Goal: Information Seeking & Learning: Learn about a topic

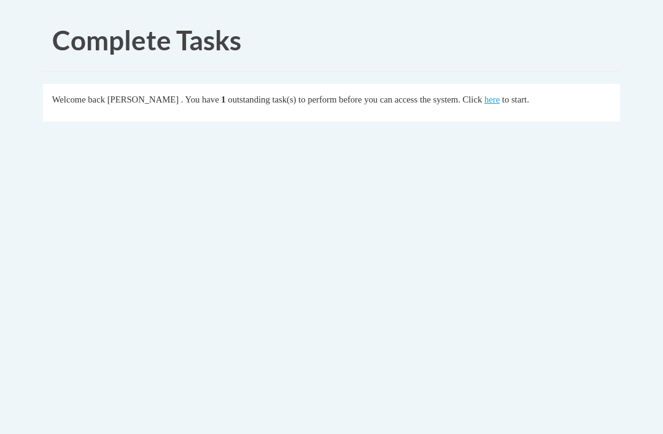
click at [478, 112] on fieldset "Welcome back Lorraine Guest . You have 1 outstanding task(s) to perform before …" at bounding box center [331, 102] width 577 height 37
click at [484, 104] on link "here" at bounding box center [491, 100] width 15 height 10
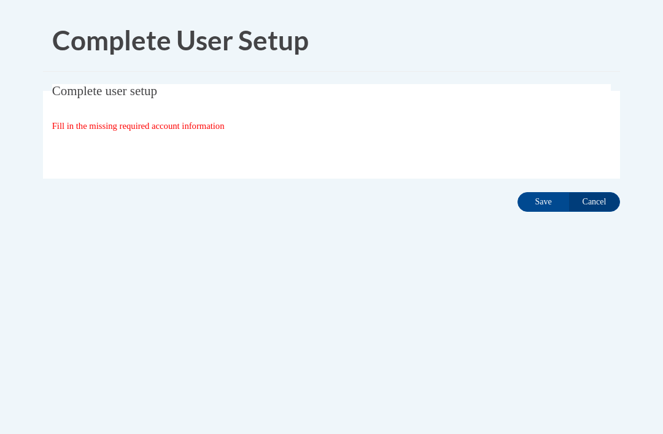
click at [543, 201] on input "Save" at bounding box center [543, 202] width 52 height 20
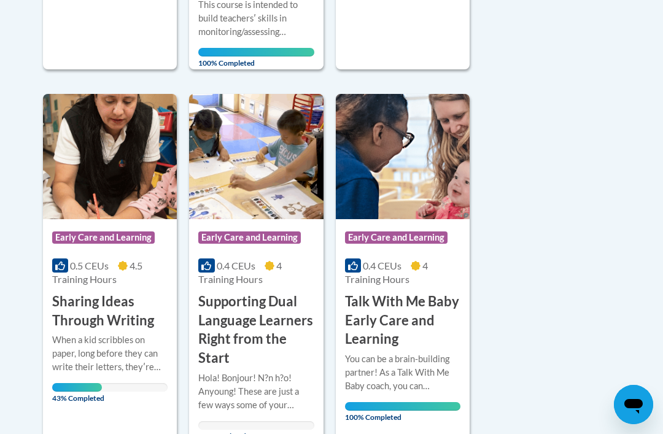
scroll to position [684, 0]
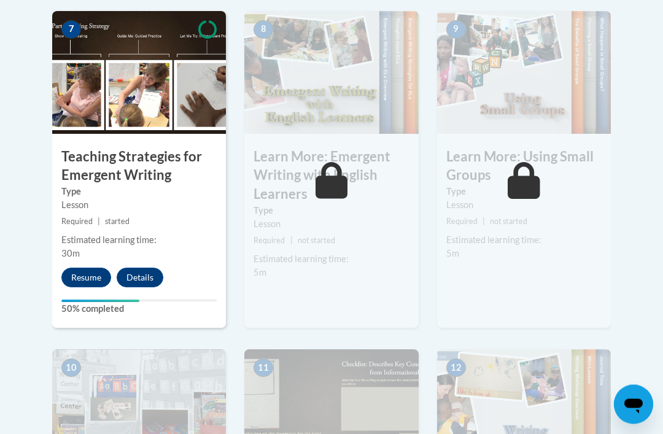
scroll to position [1078, 0]
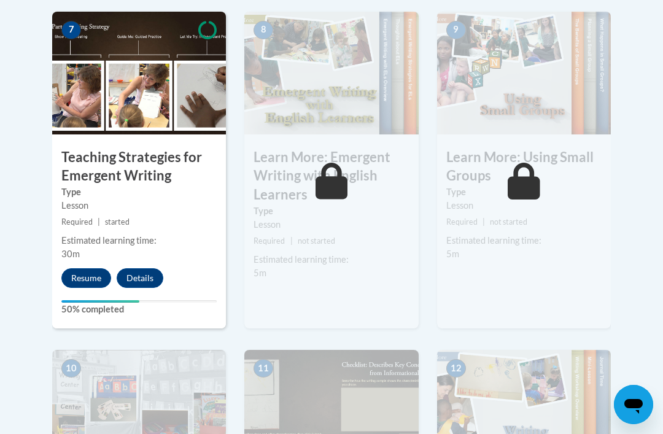
click at [91, 279] on button "Resume" at bounding box center [86, 278] width 50 height 20
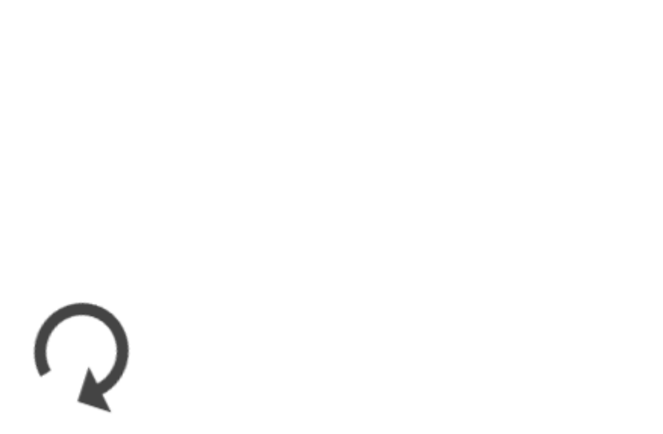
scroll to position [1384, 0]
